Goal: Book appointment/travel/reservation

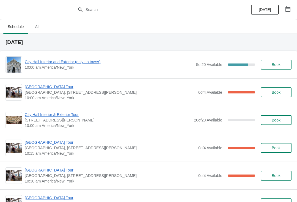
click at [86, 63] on span "City Hall Interior and Exterior (only no tower)" at bounding box center [109, 61] width 169 height 5
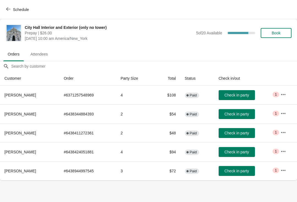
click at [243, 114] on span "Check in party" at bounding box center [236, 114] width 24 height 4
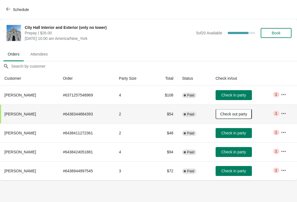
click at [238, 130] on button "Check in party" at bounding box center [234, 133] width 36 height 10
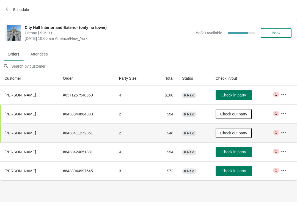
click at [248, 100] on button "Check in party" at bounding box center [234, 95] width 36 height 10
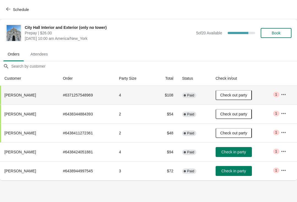
click at [239, 171] on span "Check in party" at bounding box center [233, 171] width 24 height 4
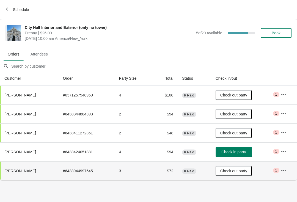
click at [10, 14] on button "Schedule" at bounding box center [18, 10] width 31 height 10
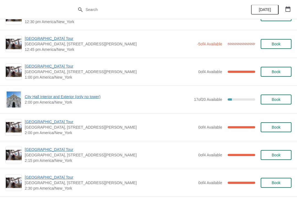
scroll to position [368, 0]
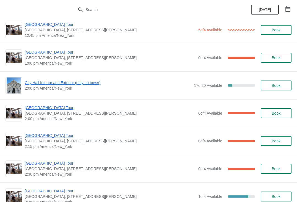
click at [54, 110] on span "[GEOGRAPHIC_DATA] Tour" at bounding box center [110, 107] width 171 height 5
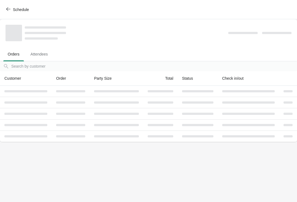
scroll to position [0, 0]
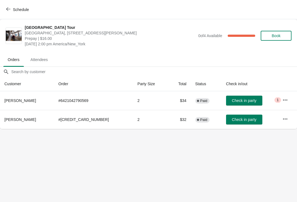
click at [7, 10] on icon "button" at bounding box center [8, 9] width 4 height 4
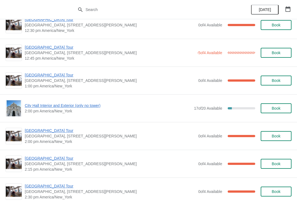
scroll to position [346, 0]
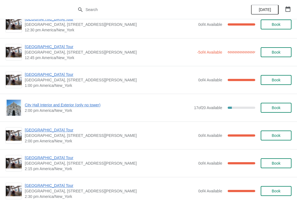
click at [56, 160] on span "[GEOGRAPHIC_DATA] Tour" at bounding box center [110, 157] width 171 height 5
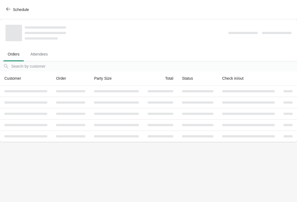
scroll to position [0, 0]
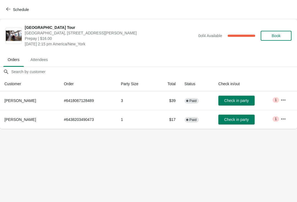
click at [282, 100] on icon "button" at bounding box center [282, 99] width 5 height 5
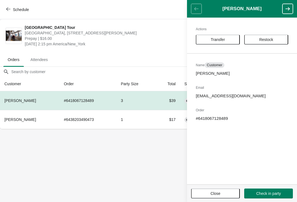
click at [228, 38] on span "Transfer" at bounding box center [218, 39] width 34 height 4
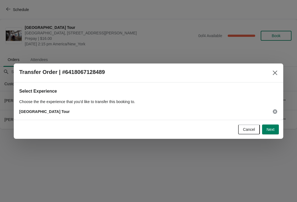
click at [273, 131] on span "Next" at bounding box center [270, 129] width 8 height 4
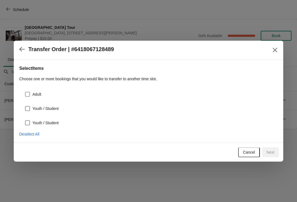
click at [26, 95] on span at bounding box center [27, 94] width 5 height 5
click at [25, 92] on input "Adult" at bounding box center [25, 92] width 0 height 0
checkbox input "true"
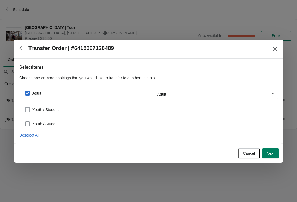
click at [31, 108] on label "Youth / Student" at bounding box center [42, 110] width 34 height 8
click at [25, 108] on input "Youth / Student" at bounding box center [25, 107] width 0 height 0
checkbox input "true"
select select "Youth / Student"
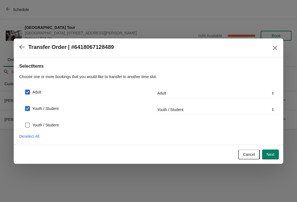
click at [27, 125] on span at bounding box center [27, 125] width 5 height 5
click at [25, 123] on input "Youth / Student" at bounding box center [25, 123] width 0 height 0
checkbox input "true"
select select "Youth / Student"
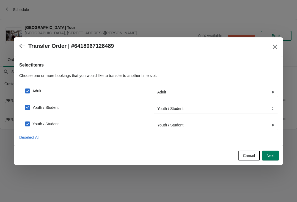
click at [272, 158] on span "Next" at bounding box center [270, 155] width 8 height 4
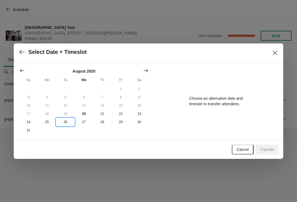
click at [67, 126] on button "26" at bounding box center [65, 122] width 18 height 8
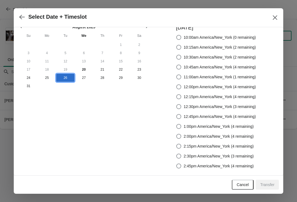
scroll to position [9, 0]
click at [82, 82] on button "27" at bounding box center [84, 78] width 18 height 8
click at [177, 138] on span at bounding box center [178, 136] width 5 height 5
click at [177, 134] on input "2:00pm America/New_York (4 remaining)" at bounding box center [176, 134] width 0 height 0
radio input "true"
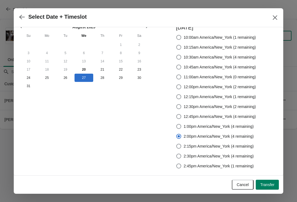
click at [269, 181] on button "Transfer" at bounding box center [267, 185] width 23 height 10
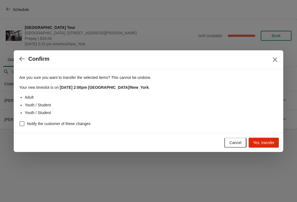
click at [24, 125] on span at bounding box center [22, 123] width 5 height 5
click at [20, 122] on input "Notify the customer of these changes" at bounding box center [20, 121] width 0 height 0
checkbox input "true"
click at [266, 145] on button "Yes, transfer" at bounding box center [264, 143] width 30 height 10
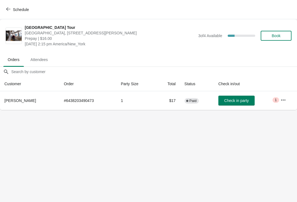
click at [9, 8] on icon "button" at bounding box center [8, 9] width 4 height 4
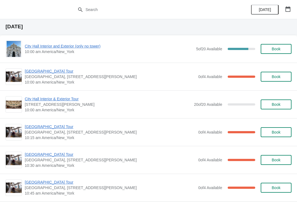
scroll to position [16, 0]
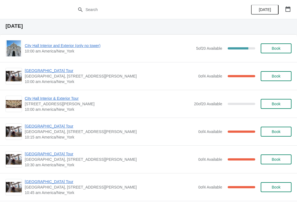
click at [52, 44] on span "City Hall Interior and Exterior (only no tower)" at bounding box center [109, 45] width 169 height 5
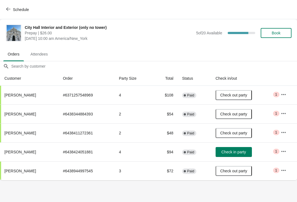
scroll to position [0, 0]
click at [248, 148] on button "Check in party" at bounding box center [234, 152] width 36 height 10
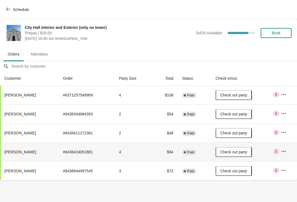
click at [5, 12] on button "Schedule" at bounding box center [18, 10] width 31 height 10
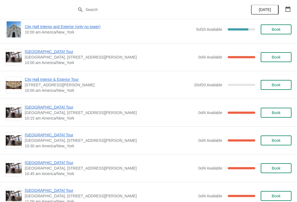
scroll to position [39, 0]
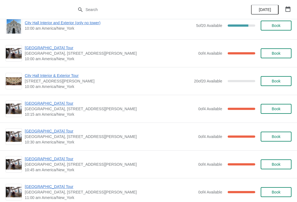
click at [44, 101] on span "[GEOGRAPHIC_DATA] Tour" at bounding box center [110, 103] width 171 height 5
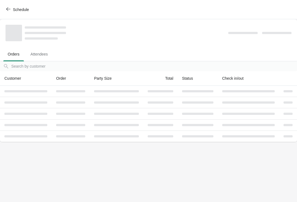
scroll to position [0, 0]
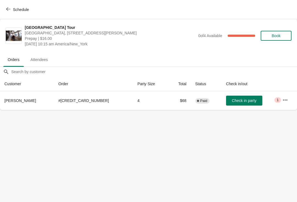
click at [9, 13] on button "Schedule" at bounding box center [18, 10] width 31 height 10
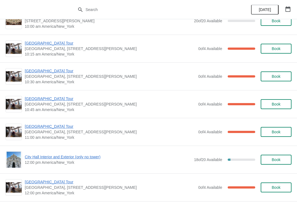
scroll to position [99, 0]
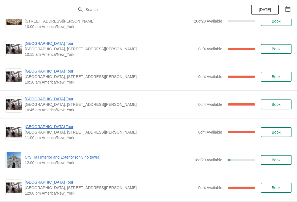
click at [46, 46] on span "[GEOGRAPHIC_DATA] Tour" at bounding box center [110, 43] width 171 height 5
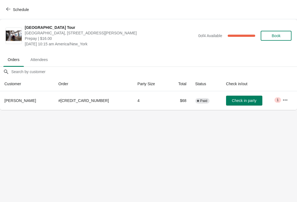
click at [232, 101] on span "Check in party" at bounding box center [244, 100] width 24 height 4
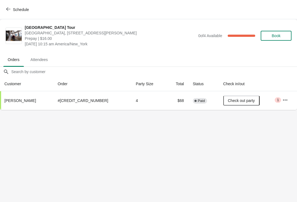
click at [0, 1] on div "Schedule" at bounding box center [148, 9] width 297 height 19
click at [4, 11] on button "Schedule" at bounding box center [18, 10] width 31 height 10
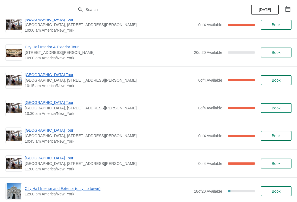
scroll to position [68, 0]
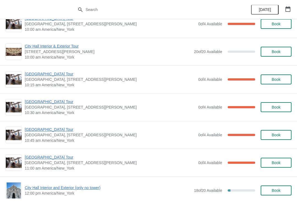
click at [42, 101] on span "[GEOGRAPHIC_DATA] Tour" at bounding box center [110, 101] width 171 height 5
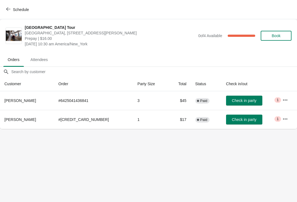
scroll to position [0, 0]
click at [12, 10] on span "Schedule" at bounding box center [18, 9] width 22 height 5
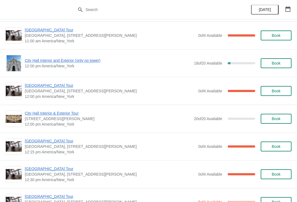
scroll to position [196, 0]
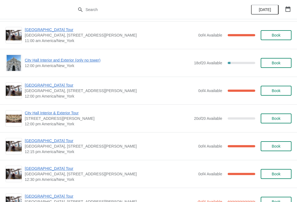
click at [275, 65] on span "Book" at bounding box center [276, 63] width 9 height 4
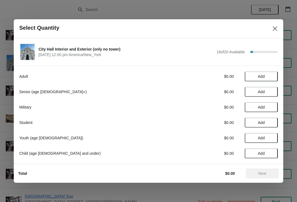
click at [266, 92] on span "Add" at bounding box center [261, 92] width 23 height 4
click at [268, 91] on icon at bounding box center [271, 92] width 6 height 6
click at [261, 174] on span "Next" at bounding box center [262, 173] width 8 height 4
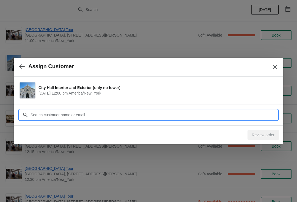
click at [156, 115] on input "Customer" at bounding box center [153, 115] width 247 height 10
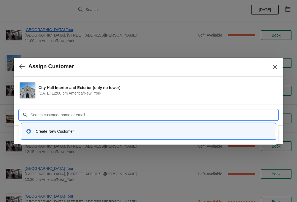
click at [72, 134] on div "Create New Customer" at bounding box center [149, 131] width 250 height 11
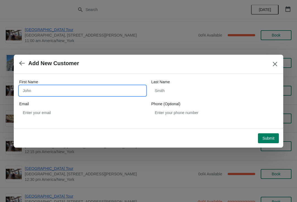
click at [64, 89] on input "First Name" at bounding box center [82, 91] width 126 height 10
type input "Michael"
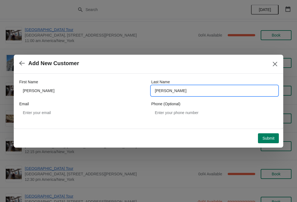
type input "Smith"
click at [269, 138] on span "Submit" at bounding box center [268, 138] width 12 height 4
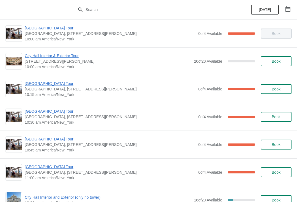
scroll to position [62, 0]
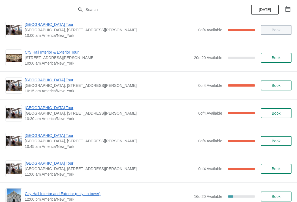
click at [38, 109] on span "[GEOGRAPHIC_DATA] Tour" at bounding box center [110, 107] width 171 height 5
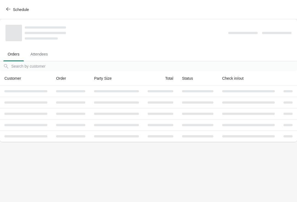
scroll to position [0, 0]
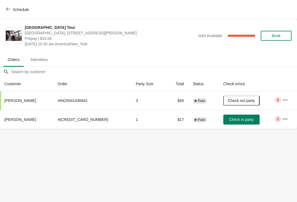
click at [229, 116] on button "Check in party" at bounding box center [241, 120] width 36 height 10
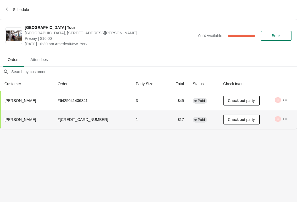
click at [3, 6] on button "Schedule" at bounding box center [18, 10] width 31 height 10
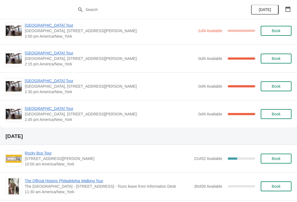
scroll to position [1591, 0]
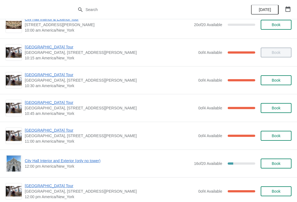
scroll to position [99, 0]
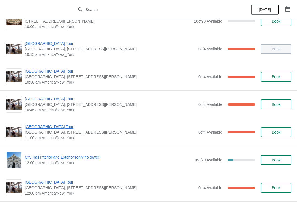
click at [40, 101] on span "[GEOGRAPHIC_DATA] Tour" at bounding box center [110, 98] width 171 height 5
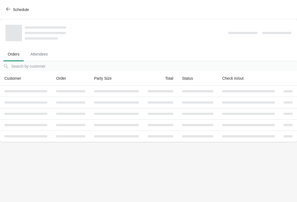
scroll to position [0, 0]
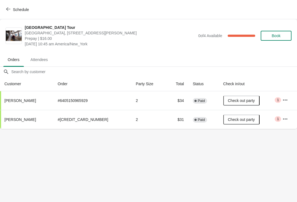
click at [4, 11] on button "Schedule" at bounding box center [18, 10] width 31 height 10
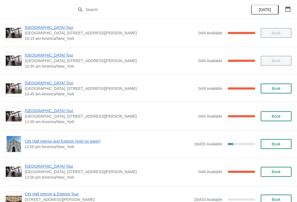
scroll to position [122, 0]
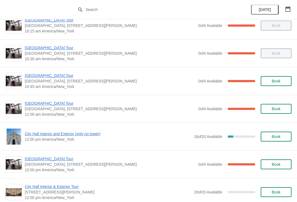
click at [49, 105] on span "[GEOGRAPHIC_DATA] Tour" at bounding box center [110, 103] width 171 height 5
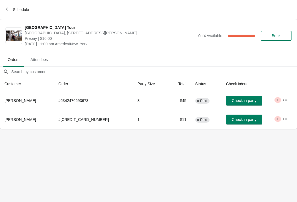
click at [240, 97] on button "Check in party" at bounding box center [244, 101] width 36 height 10
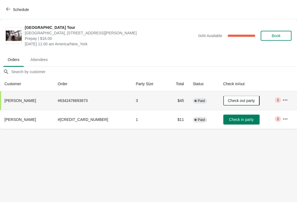
click at [9, 8] on icon "button" at bounding box center [8, 9] width 4 height 4
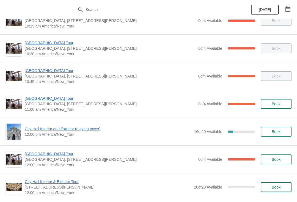
scroll to position [128, 0]
